Goal: Task Accomplishment & Management: Complete application form

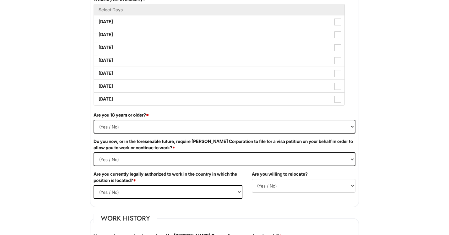
scroll to position [327, 0]
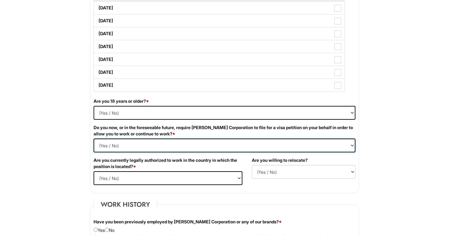
select Required "No"
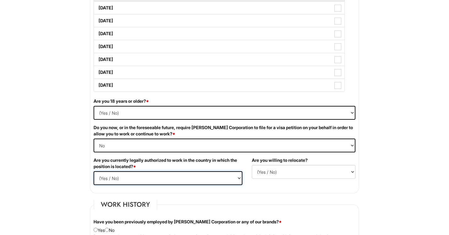
select select "Yes"
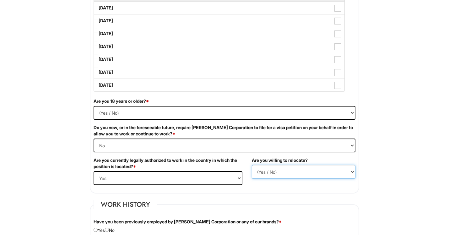
select select "Y"
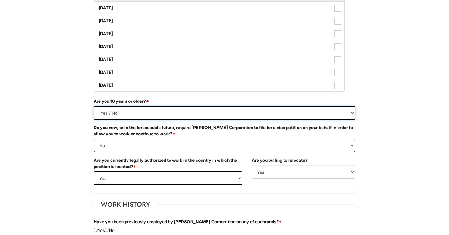
select select "Yes"
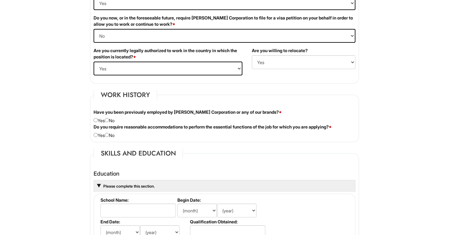
click at [115, 118] on div "Have you been previously employed by [PERSON_NAME] Corporation or any of our br…" at bounding box center [224, 116] width 271 height 15
click at [115, 120] on div "Have you been previously employed by [PERSON_NAME] Corporation or any of our br…" at bounding box center [224, 116] width 271 height 15
click at [111, 121] on div "Have you been previously employed by [PERSON_NAME] Corporation or any of our br…" at bounding box center [224, 116] width 271 height 15
click at [109, 121] on input "radio" at bounding box center [107, 120] width 4 height 4
radio input "true"
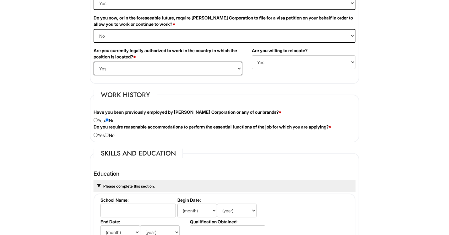
click at [109, 135] on input "radio" at bounding box center [107, 135] width 4 height 4
radio input "true"
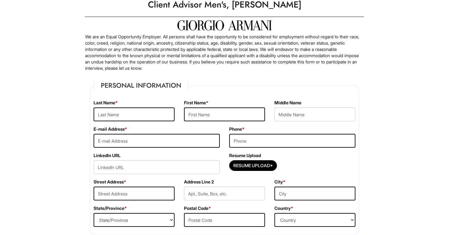
scroll to position [30, 0]
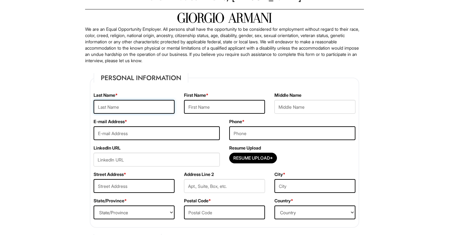
click at [133, 110] on input "text" at bounding box center [134, 107] width 81 height 14
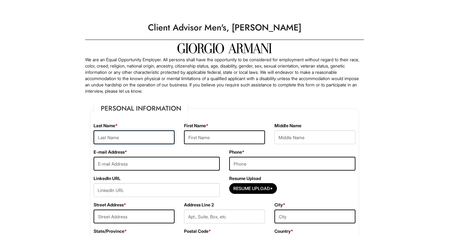
scroll to position [0, 0]
type input "[PERSON_NAME]"
click at [225, 138] on input "text" at bounding box center [224, 137] width 81 height 14
type input "Jiayi"
click at [169, 165] on input "email" at bounding box center [157, 164] width 126 height 14
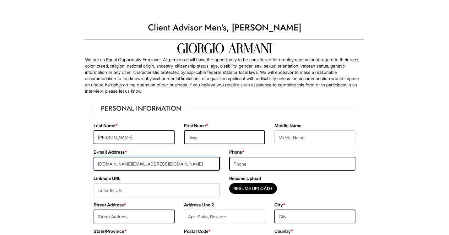
type input "[DOMAIN_NAME][EMAIL_ADDRESS][DOMAIN_NAME]"
click at [244, 157] on input "tel" at bounding box center [292, 164] width 126 height 14
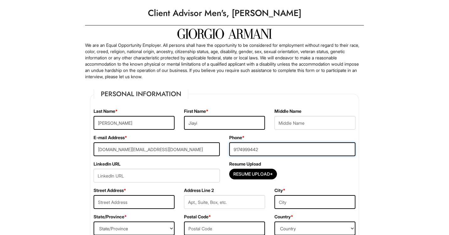
scroll to position [25, 0]
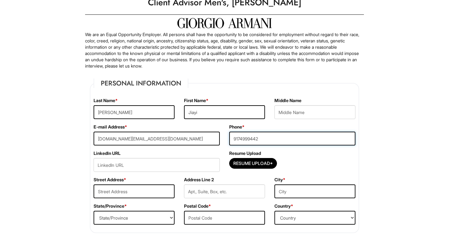
type input "9174999442"
click at [146, 198] on input "text" at bounding box center [134, 191] width 81 height 14
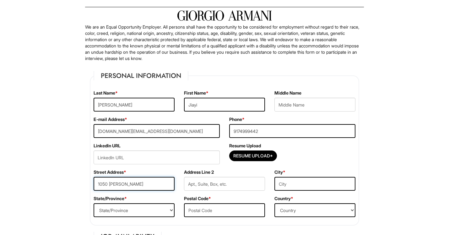
type input "1050 [PERSON_NAME]"
select select "NY"
click at [203, 184] on input "text" at bounding box center [224, 184] width 81 height 14
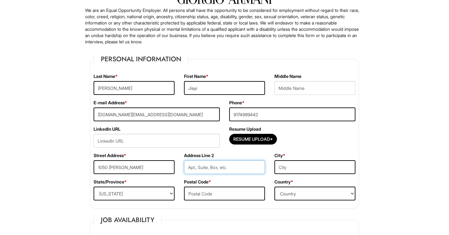
scroll to position [72, 0]
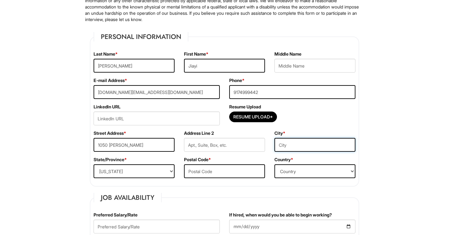
click at [295, 147] on input "text" at bounding box center [314, 145] width 81 height 14
type input "[GEOGRAPHIC_DATA]"
click at [194, 172] on input "text" at bounding box center [224, 171] width 81 height 14
type input "11221"
select select "[GEOGRAPHIC_DATA]"
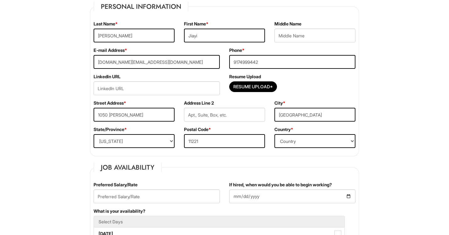
click at [157, 132] on div "State/Province * State/Province [US_STATE] [US_STATE] [US_STATE] [US_STATE] [US…" at bounding box center [134, 139] width 90 height 26
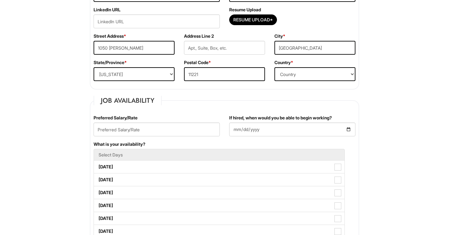
scroll to position [169, 0]
click at [151, 133] on input "text" at bounding box center [157, 129] width 126 height 14
type input "2"
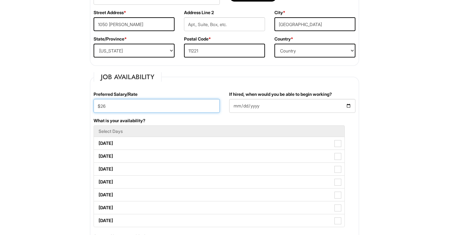
scroll to position [194, 0]
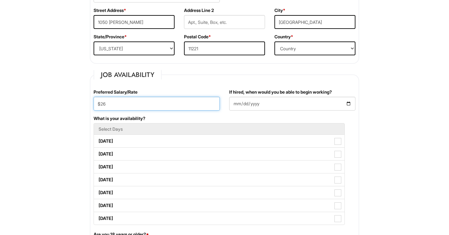
type input "$26"
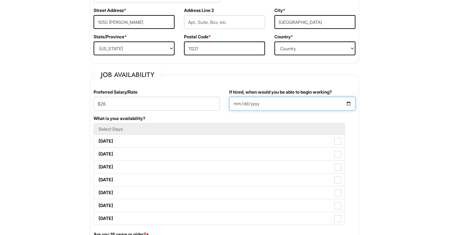
click at [259, 104] on input "If hired, when would you be able to begin working?" at bounding box center [292, 104] width 126 height 14
type input "[DATE]"
click at [248, 78] on fieldset "Job Availability Preferred Salary/Rate $26 If hired, when would you be able to …" at bounding box center [224, 198] width 269 height 256
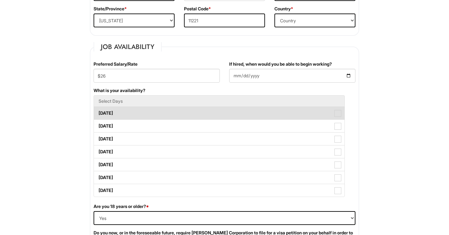
scroll to position [224, 0]
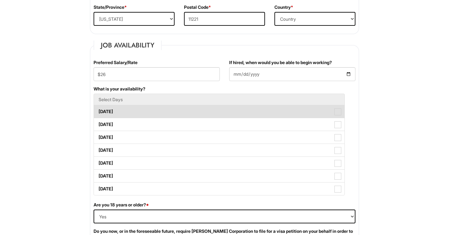
click at [174, 109] on label "[DATE]" at bounding box center [219, 111] width 250 height 13
click at [98, 109] on Available_Monday "[DATE]" at bounding box center [96, 108] width 4 height 4
checkbox Available_Monday "true"
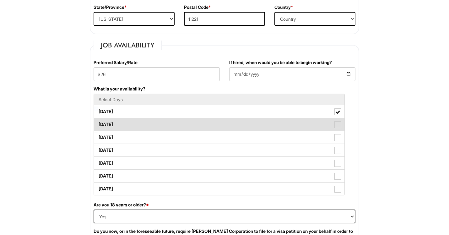
click at [167, 127] on label "[DATE]" at bounding box center [219, 124] width 250 height 13
click at [98, 123] on Available_Tuesday "[DATE]" at bounding box center [96, 121] width 4 height 4
checkbox Available_Tuesday "true"
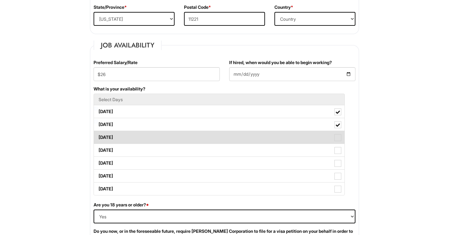
click at [163, 138] on label "[DATE]" at bounding box center [219, 137] width 250 height 13
click at [98, 136] on Available_Wednesday "[DATE]" at bounding box center [96, 134] width 4 height 4
checkbox Available_Wednesday "true"
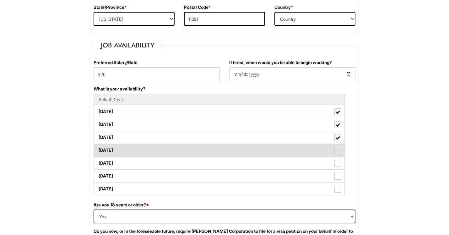
click at [161, 147] on label "[DATE]" at bounding box center [219, 150] width 250 height 13
click at [98, 147] on Available_Thursday "[DATE]" at bounding box center [96, 147] width 4 height 4
checkbox Available_Thursday "true"
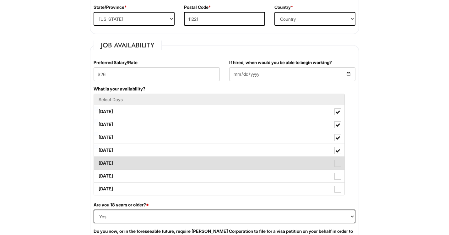
click at [154, 164] on label "[DATE]" at bounding box center [219, 163] width 250 height 13
click at [98, 162] on Available_Friday "[DATE]" at bounding box center [96, 160] width 4 height 4
checkbox Available_Friday "true"
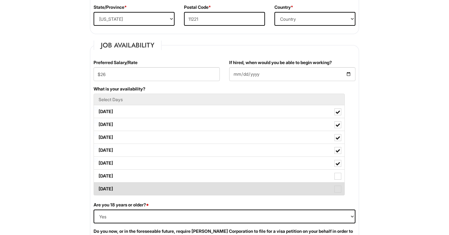
click at [149, 182] on ul "Select Days [DATE] [DATE] [DATE] [DATE] [DATE] [DATE] [DATE]" at bounding box center [219, 145] width 251 height 102
click at [149, 191] on label "[DATE]" at bounding box center [219, 188] width 250 height 13
click at [98, 188] on Available_Sunday "[DATE]" at bounding box center [96, 186] width 4 height 4
checkbox Available_Sunday "true"
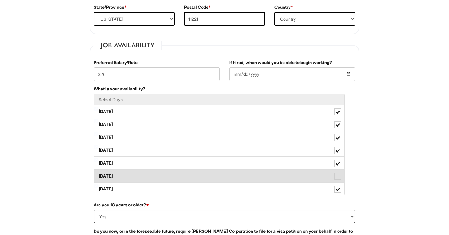
click at [153, 181] on label "[DATE]" at bounding box center [219, 175] width 250 height 13
click at [98, 175] on Available_Saturday "[DATE]" at bounding box center [96, 173] width 4 height 4
checkbox Available_Saturday "true"
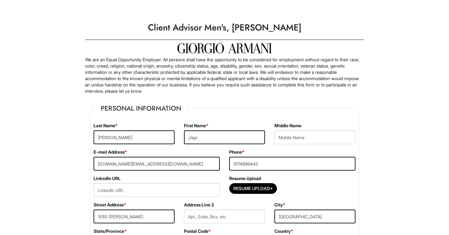
scroll to position [107, 0]
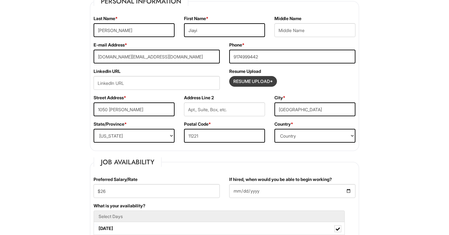
click at [258, 79] on input "Resume Upload*" at bounding box center [252, 81] width 47 height 10
type input "C:\fakepath\CVarmani.pdf"
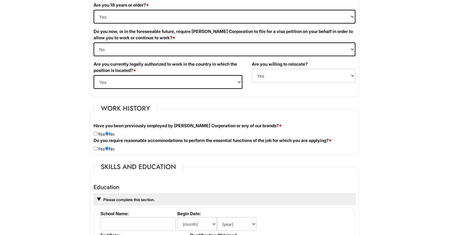
scroll to position [571, 0]
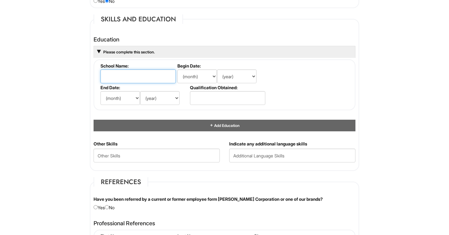
click at [146, 73] on input "text" at bounding box center [137, 76] width 75 height 14
type input "The New School, [PERSON_NAME]"
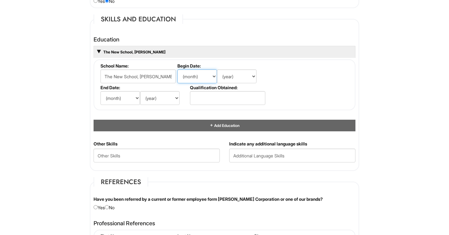
select select "8"
select select "2021"
select select "5"
select select "2025"
click at [208, 99] on input "text" at bounding box center [227, 98] width 75 height 14
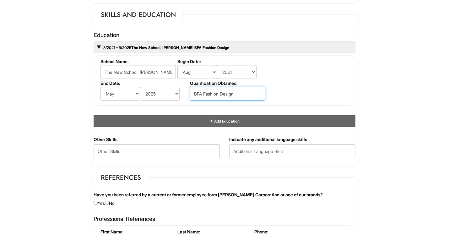
scroll to position [577, 0]
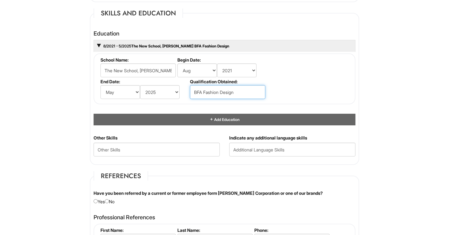
type input "BFA Fashion Design"
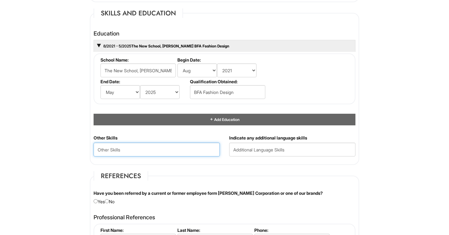
click at [160, 147] on Skills "text" at bounding box center [157, 150] width 126 height 14
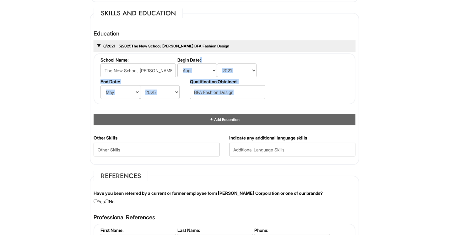
drag, startPoint x: 166, startPoint y: 117, endPoint x: 201, endPoint y: 57, distance: 69.9
click at [201, 57] on div "Education 8/2021 - 5/2025 The New School, [PERSON_NAME] BFA Fashion Design Scho…" at bounding box center [225, 77] width 262 height 95
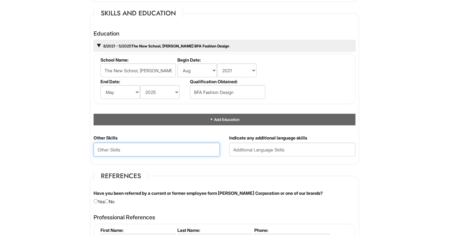
click at [154, 153] on Skills "text" at bounding box center [157, 150] width 126 height 14
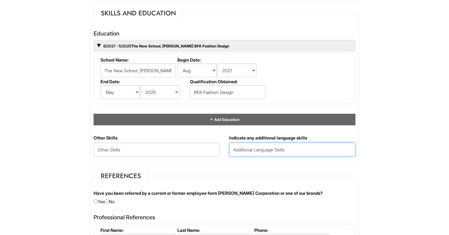
click at [261, 150] on input "text" at bounding box center [292, 150] width 126 height 14
type input "Mandarin"
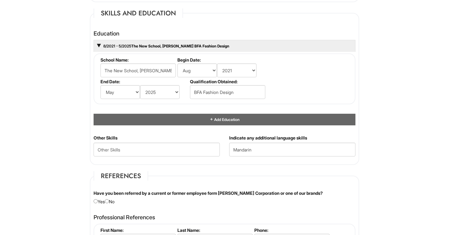
click at [185, 155] on div "Other Skills" at bounding box center [157, 148] width 136 height 26
click at [182, 152] on Skills "text" at bounding box center [157, 150] width 126 height 14
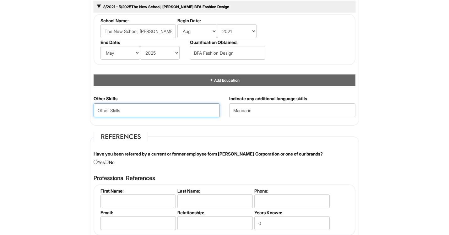
scroll to position [617, 0]
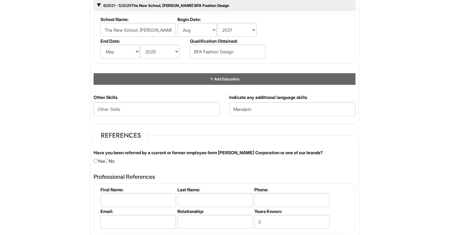
click at [117, 160] on div "Have you been referred by a current or former employee form [PERSON_NAME] Corpo…" at bounding box center [224, 156] width 271 height 15
click at [113, 159] on div "Have you been referred by a current or former employee form [PERSON_NAME] Corpo…" at bounding box center [224, 156] width 271 height 15
click at [109, 159] on input "radio" at bounding box center [107, 161] width 4 height 4
radio input "true"
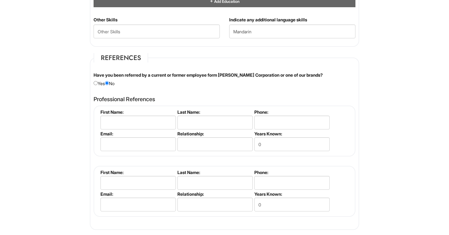
scroll to position [695, 0]
click at [152, 118] on input "text" at bounding box center [137, 123] width 75 height 14
type input "[PERSON_NAME]"
click at [210, 118] on input "text" at bounding box center [214, 123] width 75 height 14
type input "[PERSON_NAME]"
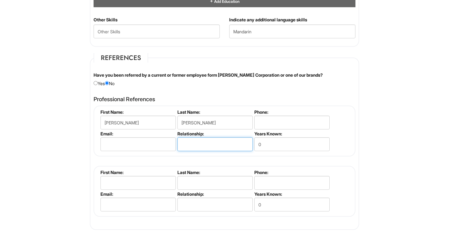
click at [188, 137] on input "text" at bounding box center [214, 144] width 75 height 14
type input "Supervisor"
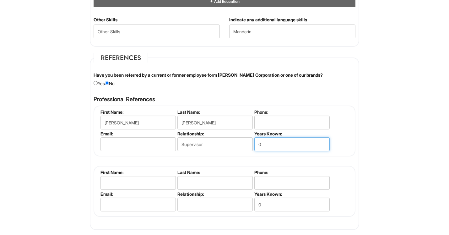
drag, startPoint x: 269, startPoint y: 142, endPoint x: 253, endPoint y: 142, distance: 15.7
click at [253, 142] on li "Years Known: 0" at bounding box center [291, 142] width 77 height 22
type input "1"
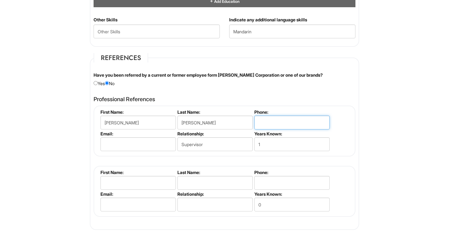
click at [265, 121] on input "tel" at bounding box center [291, 123] width 75 height 14
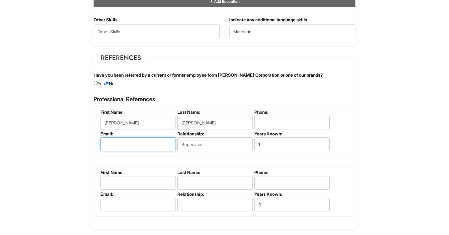
click at [133, 146] on input "email" at bounding box center [137, 144] width 75 height 14
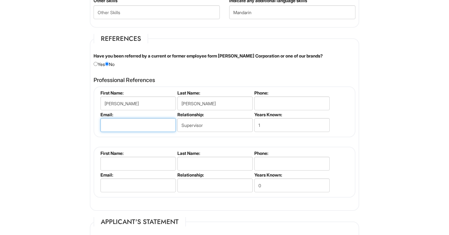
scroll to position [713, 0]
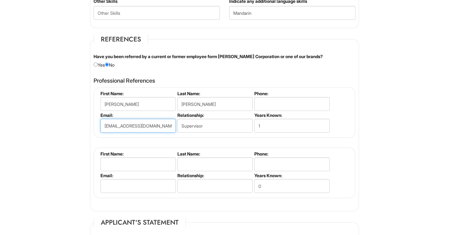
type input "[EMAIL_ADDRESS][DOMAIN_NAME]"
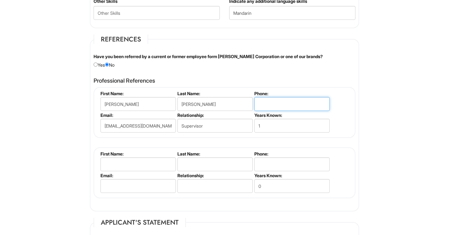
click at [278, 97] on input "tel" at bounding box center [291, 104] width 75 height 14
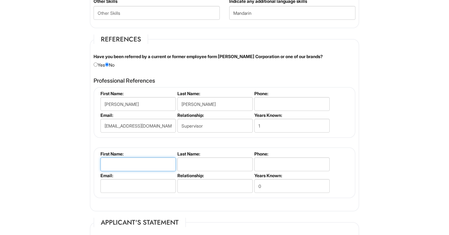
click at [148, 165] on input "text" at bounding box center [137, 164] width 75 height 14
type input "Grace"
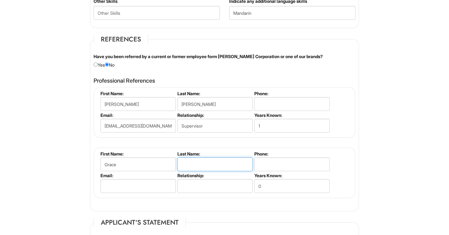
click at [204, 160] on input "text" at bounding box center [214, 164] width 75 height 14
type input "[PERSON_NAME]"
click at [100, 185] on li "Email:" at bounding box center [137, 184] width 77 height 22
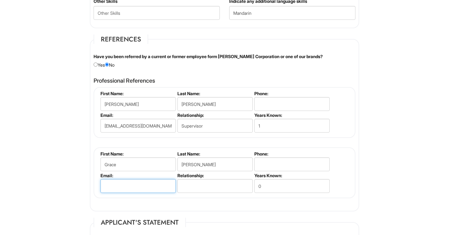
click at [102, 185] on input "email" at bounding box center [137, 186] width 75 height 14
paste input "[PERSON_NAME][EMAIL_ADDRESS][DOMAIN_NAME]"
type input "[PERSON_NAME][EMAIL_ADDRESS][DOMAIN_NAME]"
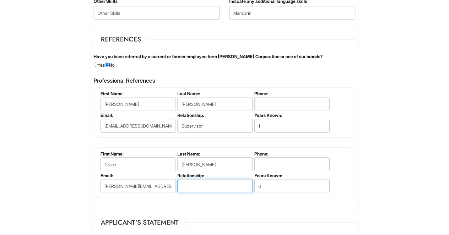
click at [204, 182] on input "text" at bounding box center [214, 186] width 75 height 14
type input "S"
type input "Manager"
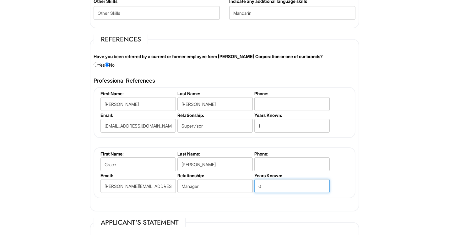
drag, startPoint x: 286, startPoint y: 184, endPoint x: 240, endPoint y: 184, distance: 45.5
click at [240, 151] on ul "First Name: [PERSON_NAME] Last Name: [PERSON_NAME] Phone: Email: [PERSON_NAME][…" at bounding box center [225, 151] width 253 height 0
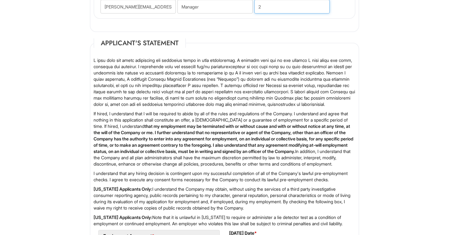
scroll to position [933, 0]
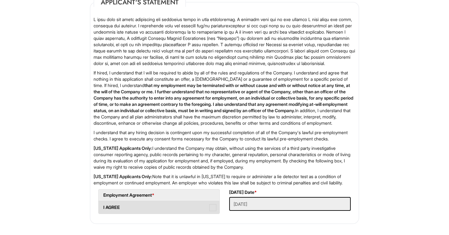
type input "2"
click at [161, 205] on label "I AGREE" at bounding box center [159, 207] width 121 height 13
click at [103, 205] on AGREE "I AGREE" at bounding box center [101, 204] width 4 height 4
checkbox AGREE "true"
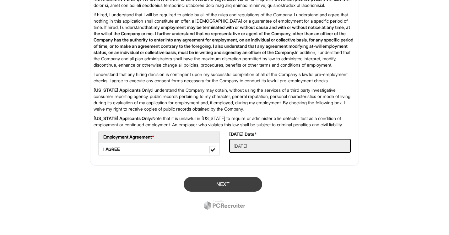
scroll to position [995, 0]
click at [230, 187] on button "Next" at bounding box center [223, 184] width 78 height 15
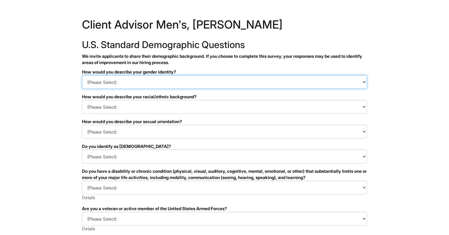
select select "Man"
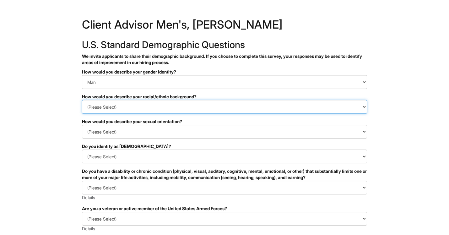
select select "East Asian"
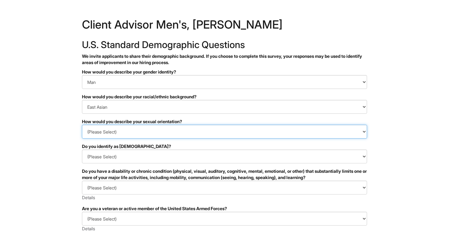
select select "[DEMOGRAPHIC_DATA]"
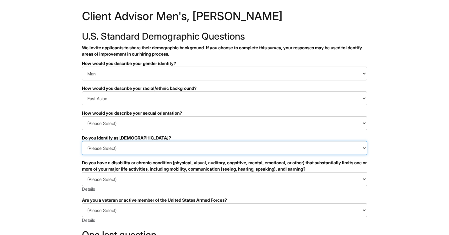
select select "No"
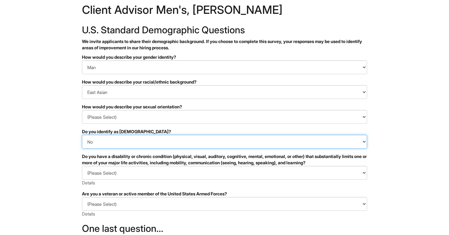
scroll to position [15, 0]
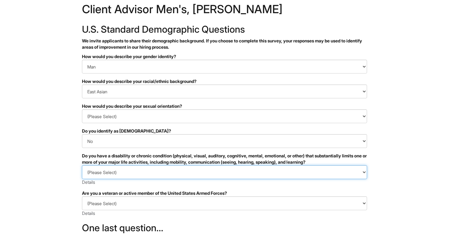
select select "NO, I DON'T HAVE A DISABILITY"
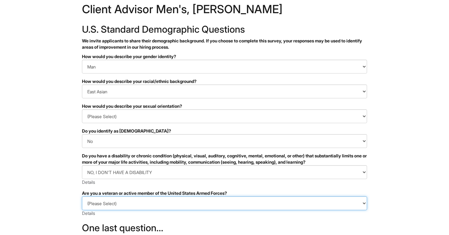
select select "I AM NOT A PROTECTED VETERAN"
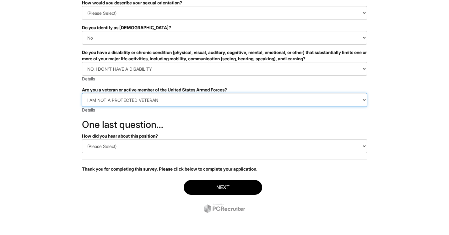
scroll to position [119, 0]
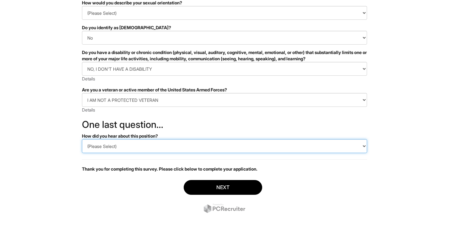
select select "LinkedIn"
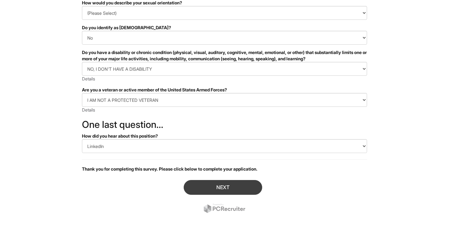
click at [208, 185] on button "Next" at bounding box center [223, 187] width 78 height 15
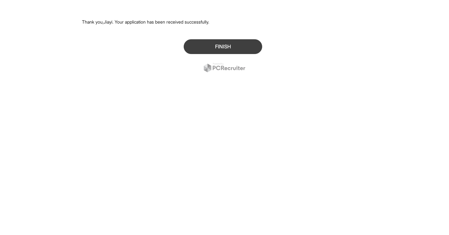
click at [215, 41] on button "Finish" at bounding box center [223, 46] width 78 height 15
